Goal: Use online tool/utility: Utilize a website feature to perform a specific function

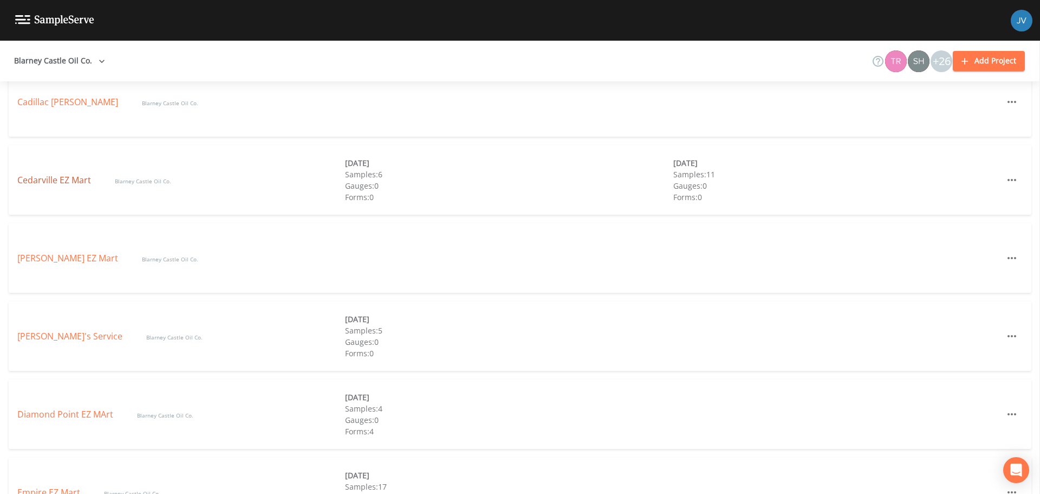
scroll to position [533, 0]
click at [87, 179] on link "Cedarville EZ Mart" at bounding box center [55, 179] width 76 height 12
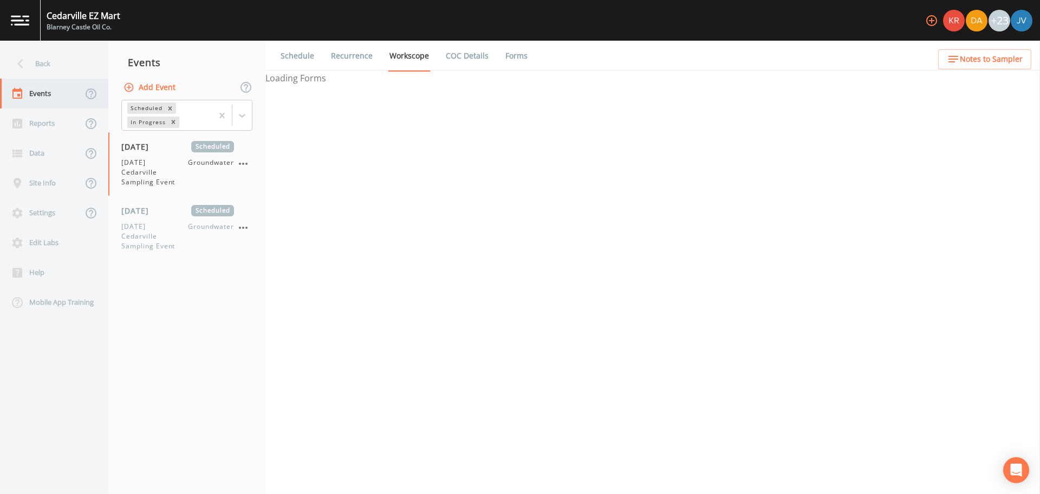
select select "4f082be6-97a7-4f70-a81f-c26a4e896ad7"
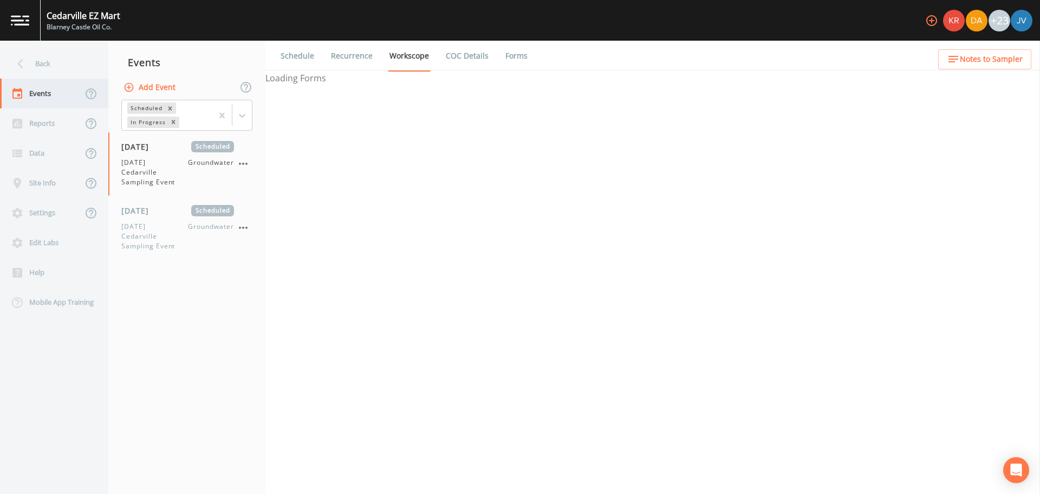
select select "4f082be6-97a7-4f70-a81f-c26a4e896ad7"
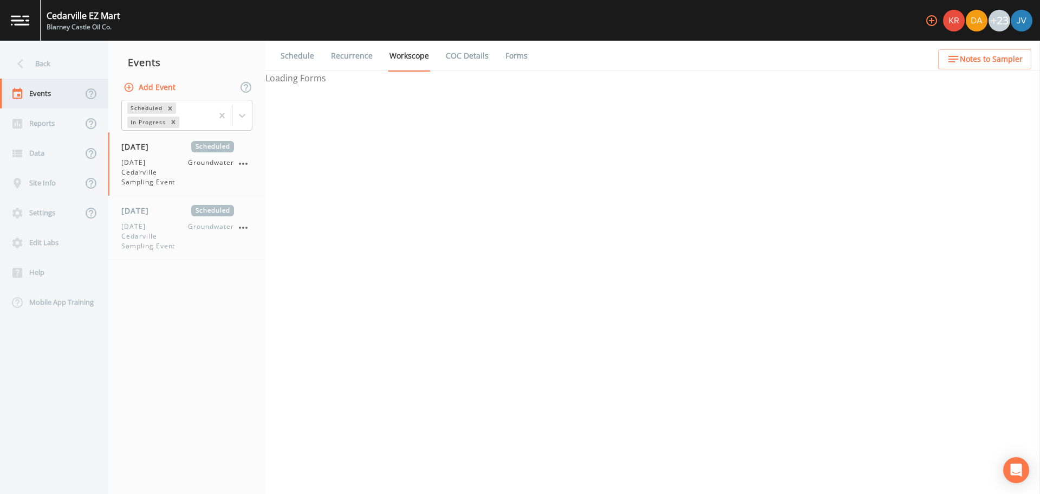
select select "d1353bd6-e69c-47f2-b562-038a0934dacb"
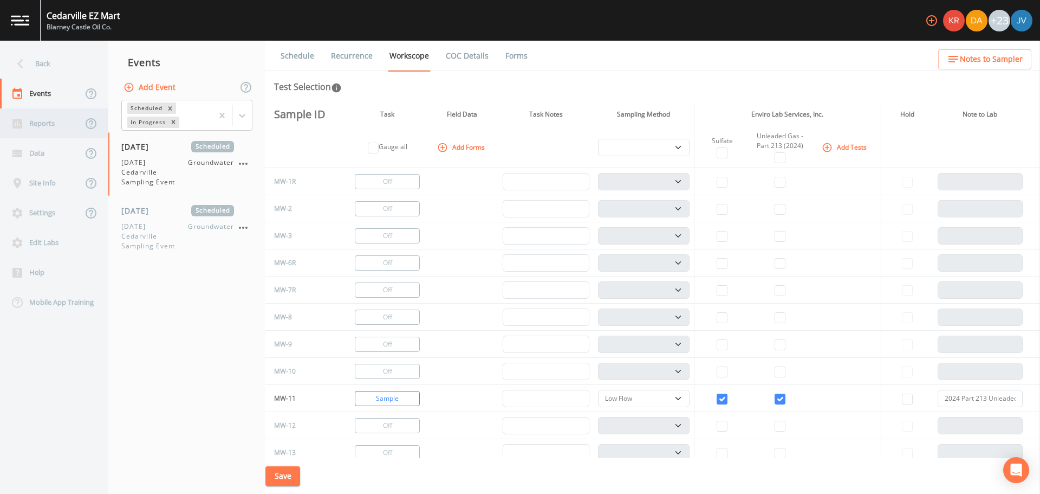
click at [34, 121] on div "Reports" at bounding box center [41, 123] width 82 height 30
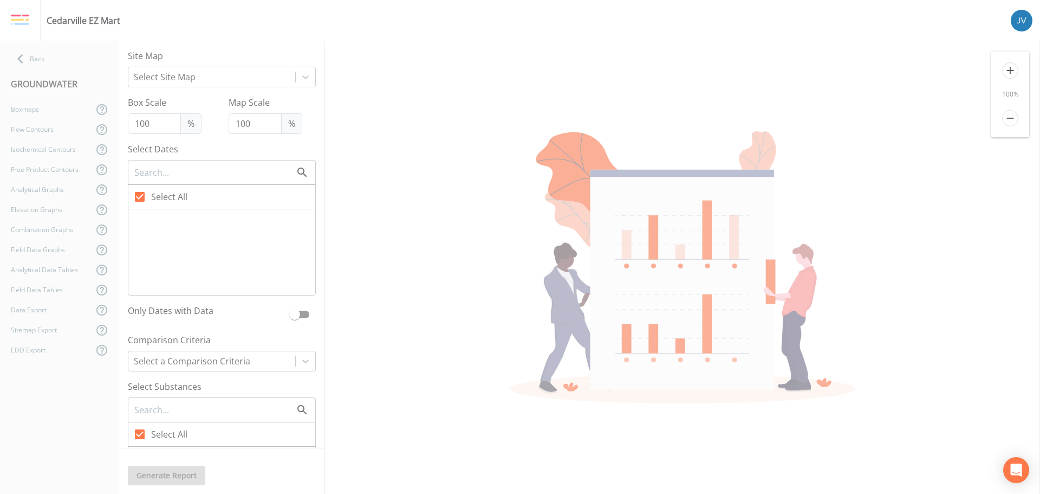
type input "75"
checkbox input "false"
checkbox input "true"
checkbox input "false"
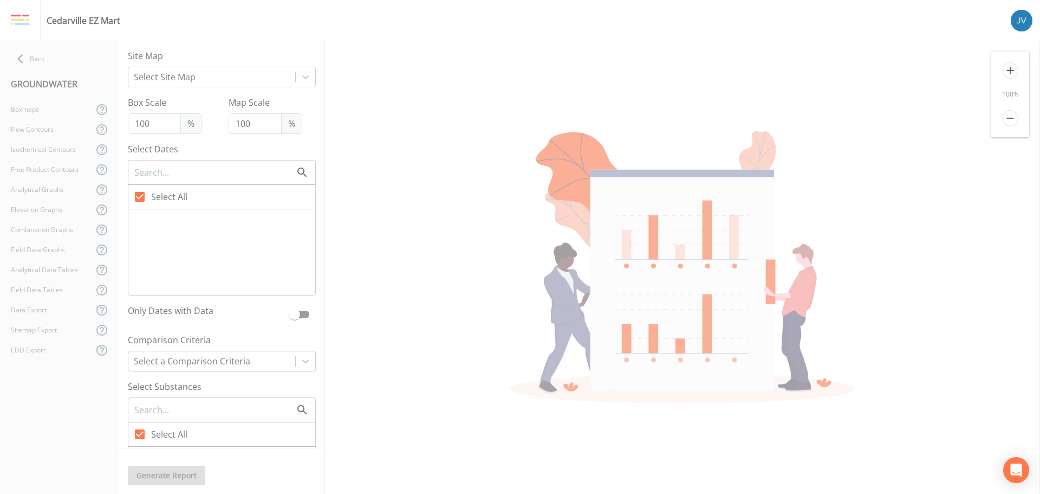
checkbox input "false"
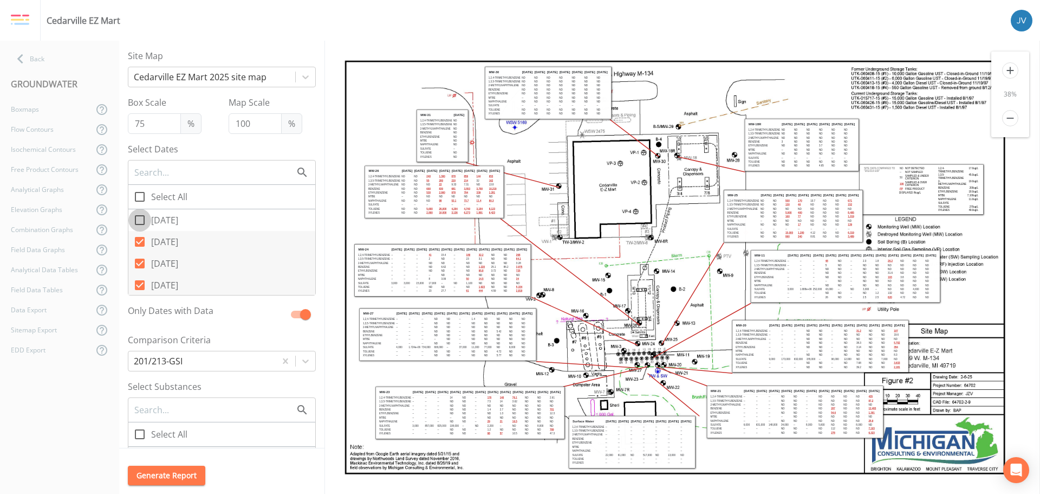
click at [139, 216] on input "[DATE]" at bounding box center [133, 214] width 11 height 11
checkbox input "true"
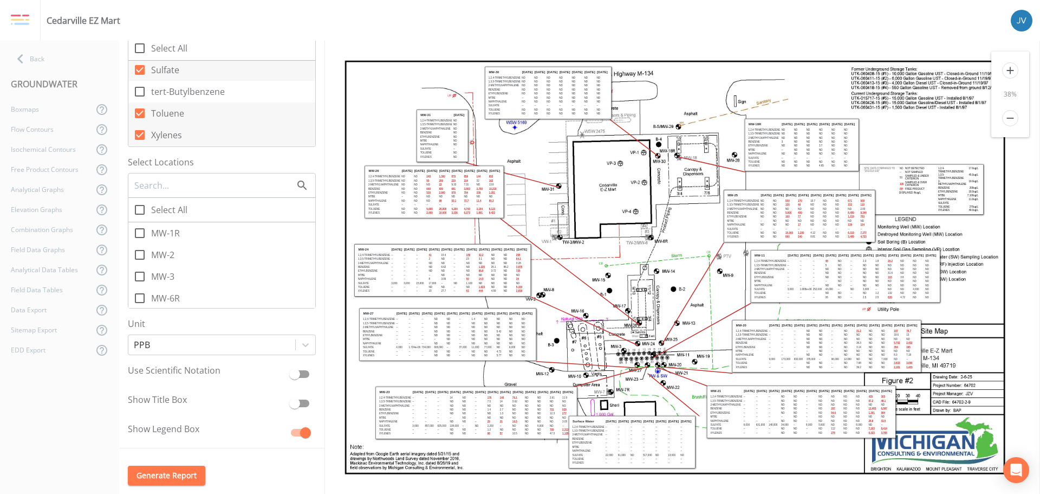
scroll to position [436, 0]
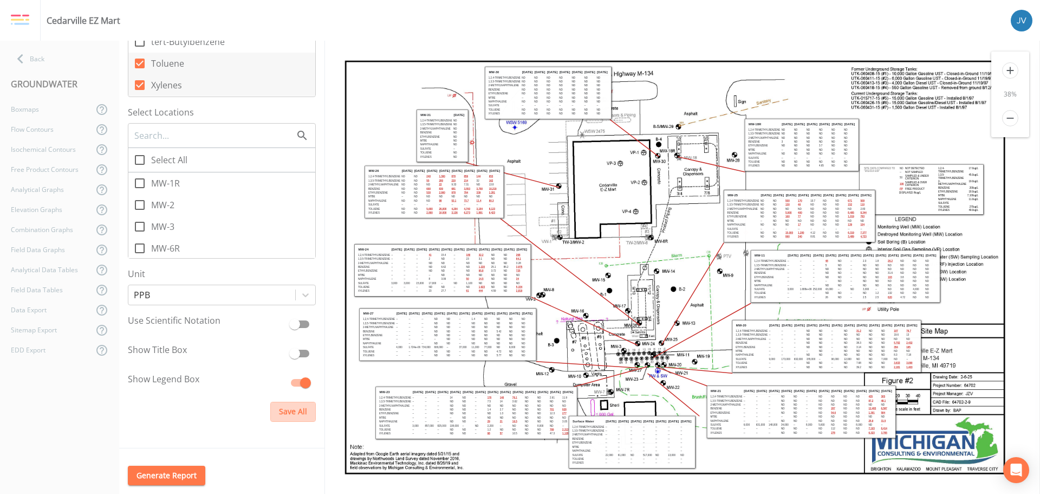
click at [289, 407] on button "Save All" at bounding box center [293, 411] width 46 height 20
click at [1010, 68] on icon "add" at bounding box center [1010, 70] width 16 height 16
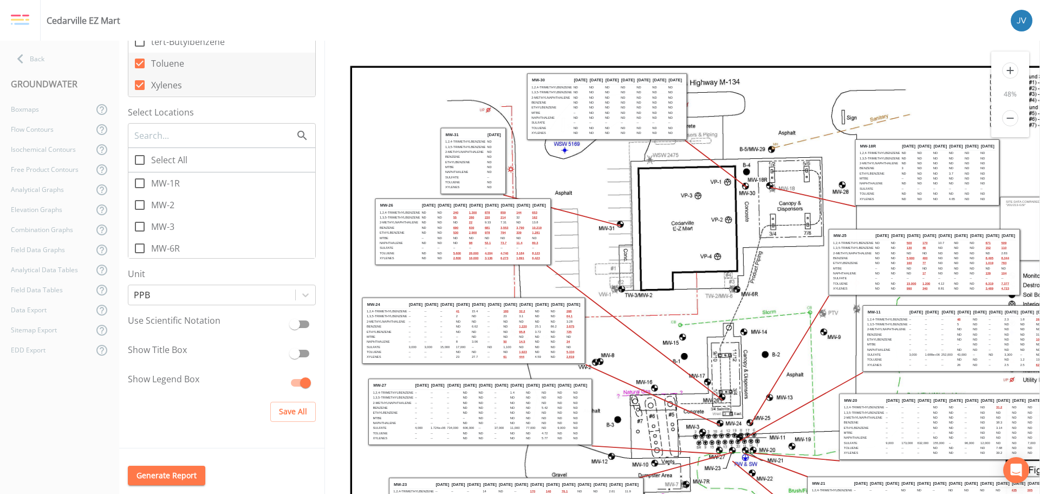
click at [1010, 68] on icon "add" at bounding box center [1010, 70] width 16 height 16
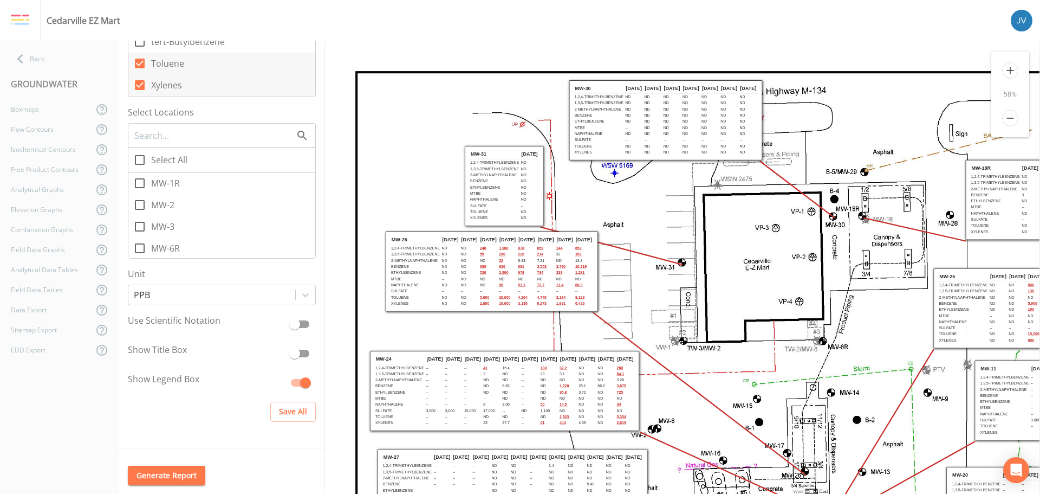
click at [1010, 68] on icon "add" at bounding box center [1010, 70] width 16 height 16
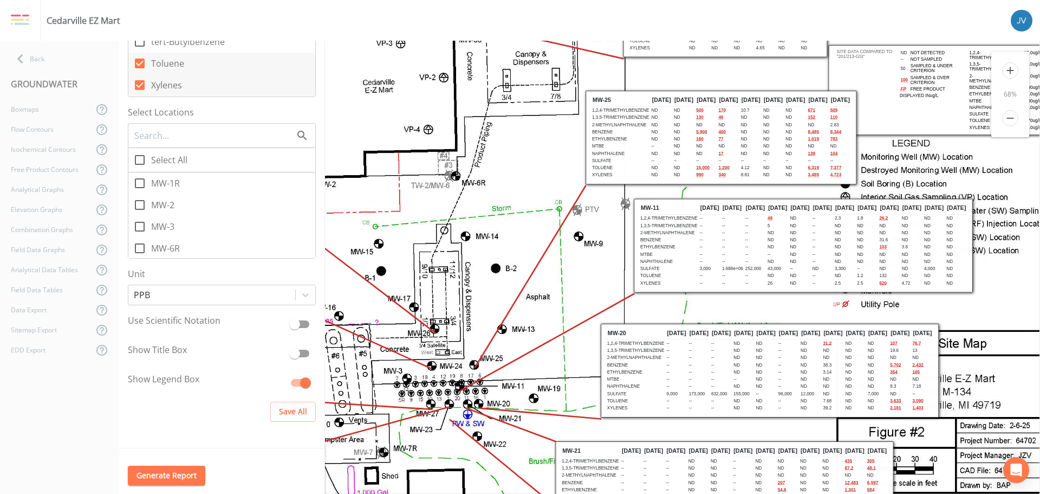
scroll to position [218, 453]
click at [193, 471] on button "Generate Report" at bounding box center [166, 475] width 77 height 20
